Goal: Complete application form

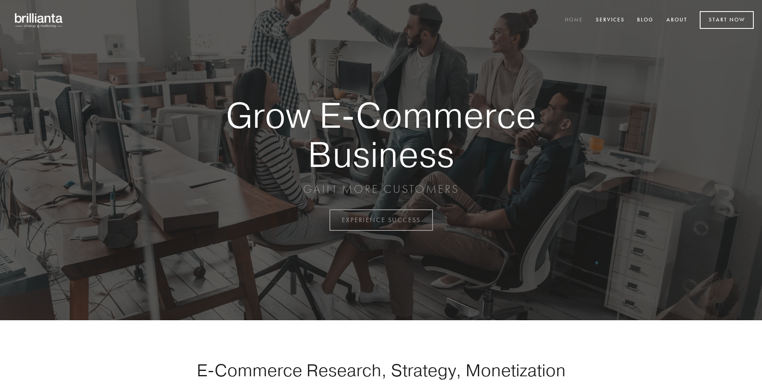
scroll to position [2160, 0]
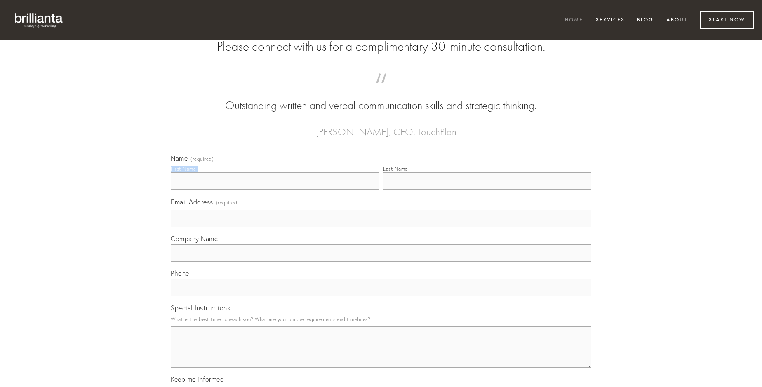
type input "[PERSON_NAME] MD"
click at [487, 190] on input "Last Name" at bounding box center [487, 180] width 208 height 17
type input "[PERSON_NAME] MD"
click at [381, 227] on input "Email Address (required)" at bounding box center [381, 218] width 420 height 17
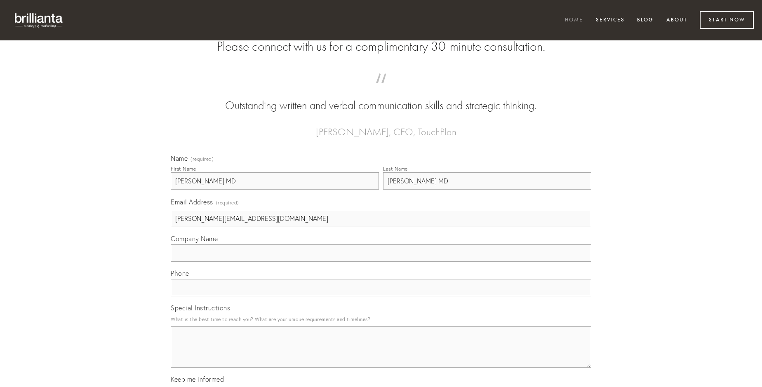
type input "[PERSON_NAME][EMAIL_ADDRESS][DOMAIN_NAME]"
click at [381, 262] on input "Company Name" at bounding box center [381, 252] width 420 height 17
type input "adsidue"
click at [381, 296] on input "text" at bounding box center [381, 287] width 420 height 17
click at [381, 354] on textarea "Special Instructions" at bounding box center [381, 346] width 420 height 41
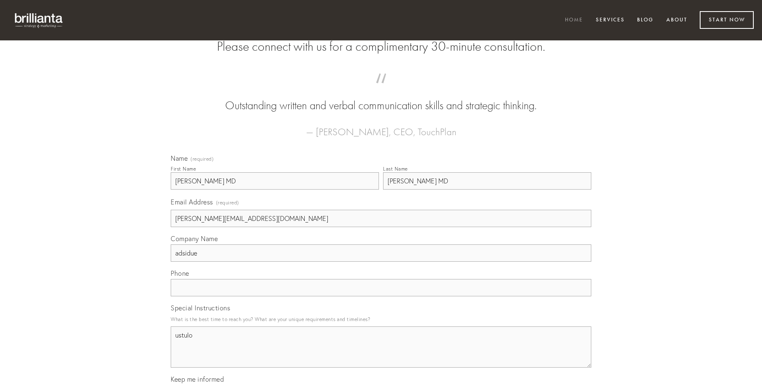
type textarea "ustulo"
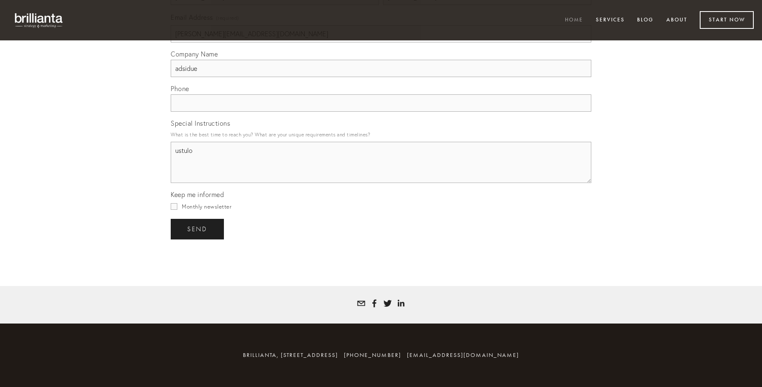
click at [198, 229] on span "send" at bounding box center [197, 228] width 20 height 7
